Goal: Find specific page/section: Find specific page/section

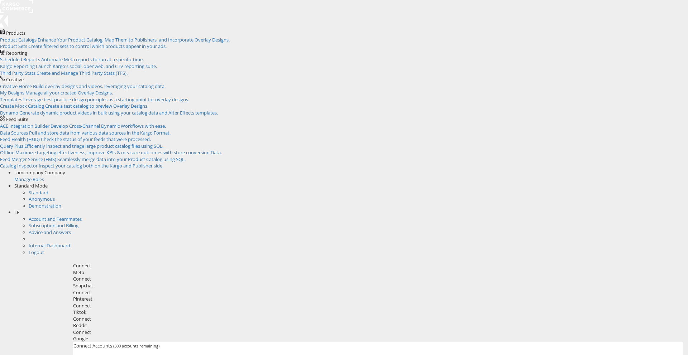
click at [19, 209] on span "LF" at bounding box center [16, 212] width 5 height 6
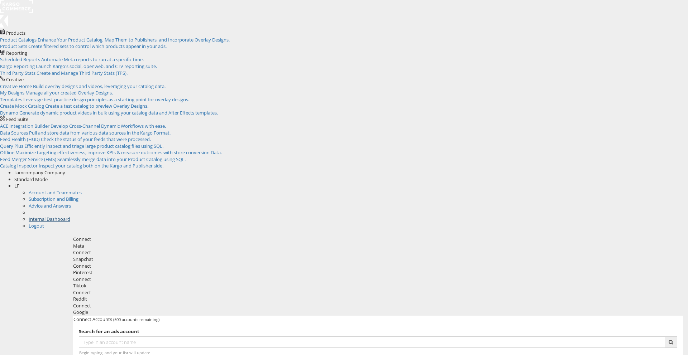
click at [70, 216] on link "Internal Dashboard" at bounding box center [50, 219] width 42 height 6
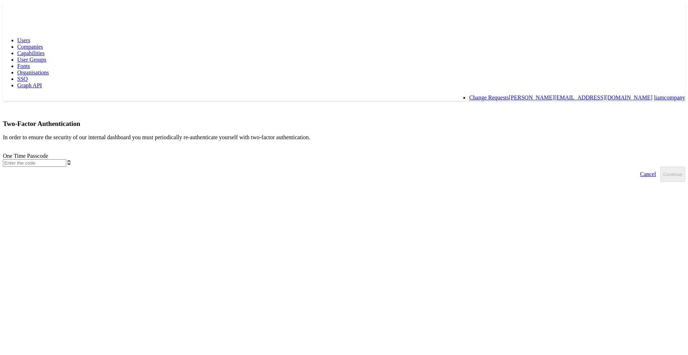
click at [66, 159] on input "text" at bounding box center [34, 163] width 63 height 8
type input "384165"
click at [660, 167] on button "Continue" at bounding box center [672, 174] width 25 height 15
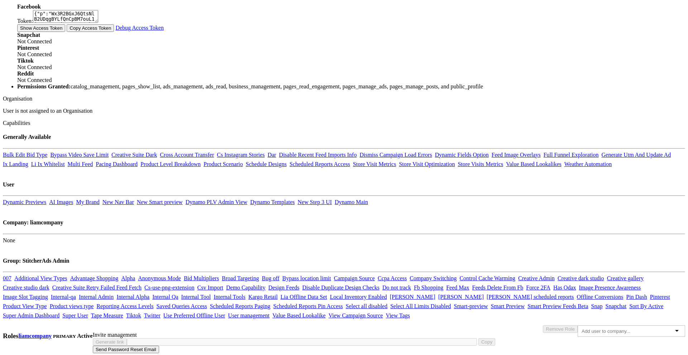
scroll to position [529, 0]
click at [46, 199] on link "Dynamic Previews" at bounding box center [24, 202] width 43 height 6
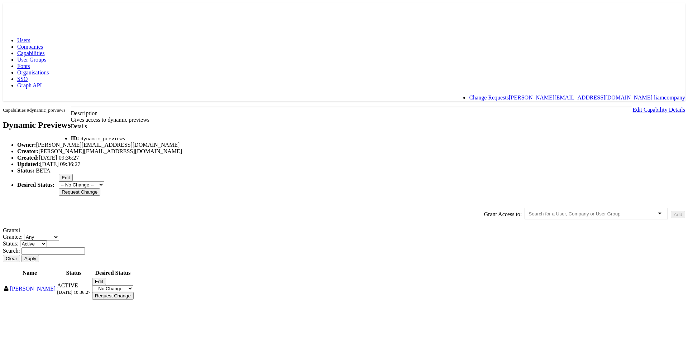
click at [44, 50] on span "Capabilities" at bounding box center [30, 53] width 27 height 6
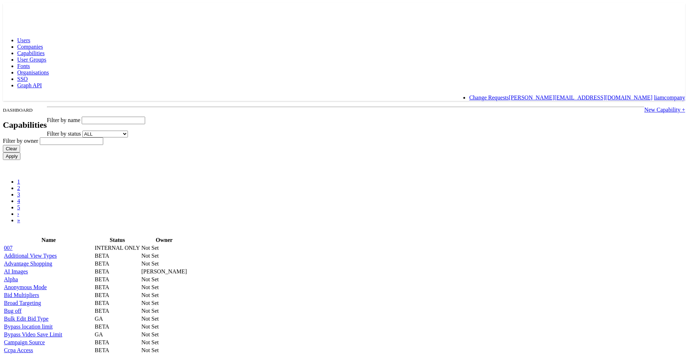
click at [30, 37] on span "Users" at bounding box center [23, 40] width 13 height 6
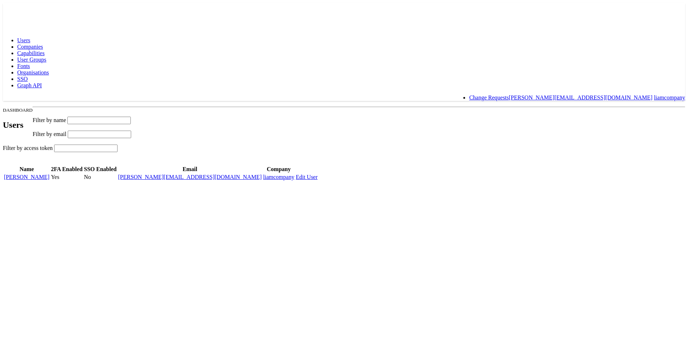
click at [28, 22] on body "Users Companies Capabilities User Groups Fonts Organisations SSO Graph API Chan…" at bounding box center [344, 92] width 682 height 179
click at [49, 178] on link "[PERSON_NAME]" at bounding box center [27, 177] width 46 height 6
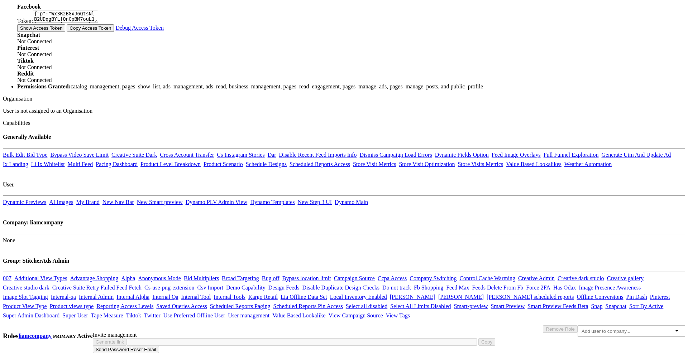
scroll to position [479, 0]
click at [183, 199] on link "New Smart preview" at bounding box center [160, 202] width 46 height 6
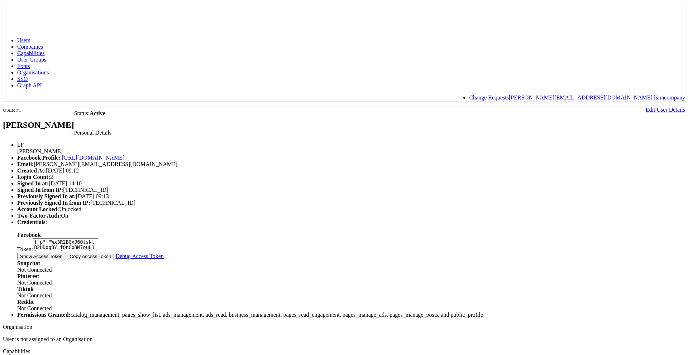
click at [27, 15] on rect at bounding box center [19, 9] width 33 height 13
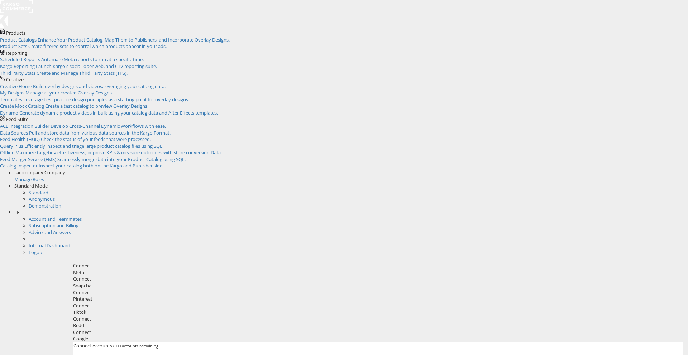
click at [676, 209] on div "LF" at bounding box center [351, 212] width 674 height 7
